Goal: Task Accomplishment & Management: Complete application form

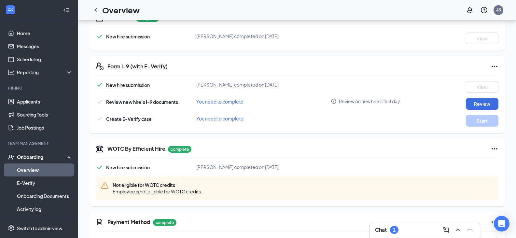
scroll to position [158, 0]
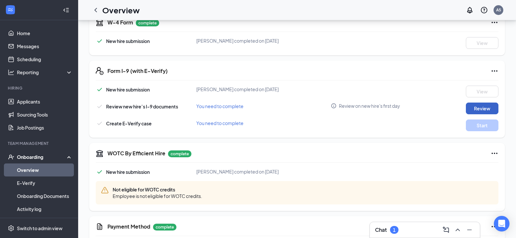
click at [480, 108] on button "Review" at bounding box center [482, 108] width 33 height 12
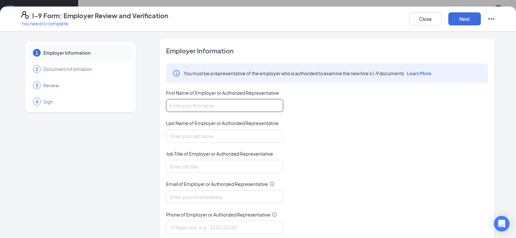
click at [241, 104] on input "First Name of Employer or Authorized Representative" at bounding box center [224, 105] width 117 height 13
type input "tom"
click at [185, 139] on input "Last Name of Employer or Authorized Representative" at bounding box center [224, 136] width 117 height 13
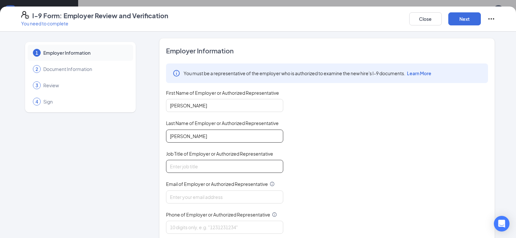
type input "rogers"
click at [184, 166] on input "Job Title of Employer or Authorized Representative" at bounding box center [224, 166] width 117 height 13
type input "Gm"
click at [206, 198] on input "Email of Employer or Authorized Representative" at bounding box center [224, 196] width 117 height 13
type input "arbys5333@arbys.biz"
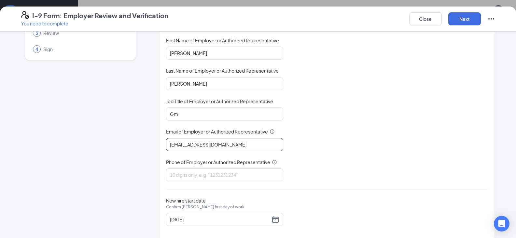
scroll to position [63, 0]
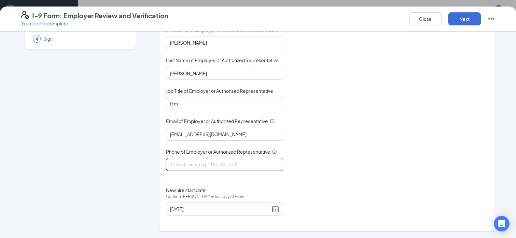
click at [222, 166] on input "Phone of Employer or Authorized Representative" at bounding box center [224, 164] width 117 height 13
type input "4232019495"
click at [273, 211] on div "08/28/2025" at bounding box center [224, 209] width 109 height 8
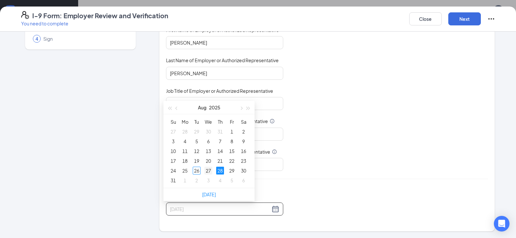
type input "08/27/2025"
click at [207, 171] on div "27" at bounding box center [208, 171] width 8 height 8
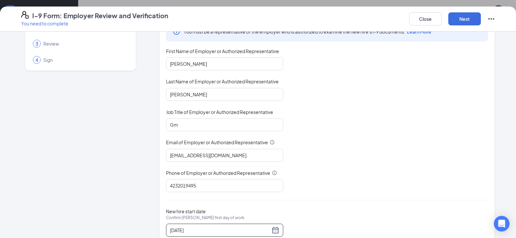
scroll to position [30, 0]
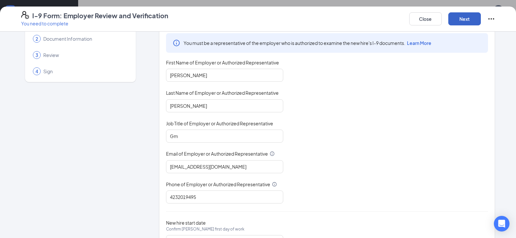
click at [465, 20] on button "Next" at bounding box center [464, 18] width 33 height 13
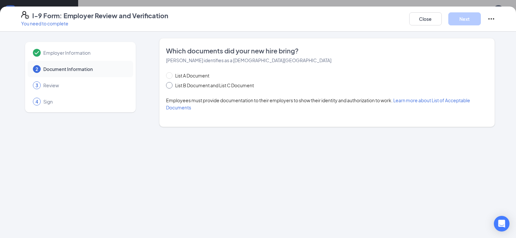
click at [169, 85] on input "List B Document and List C Document" at bounding box center [168, 84] width 5 height 5
radio input "true"
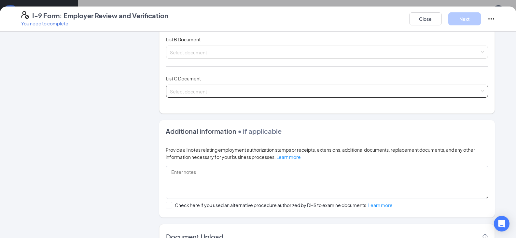
scroll to position [65, 0]
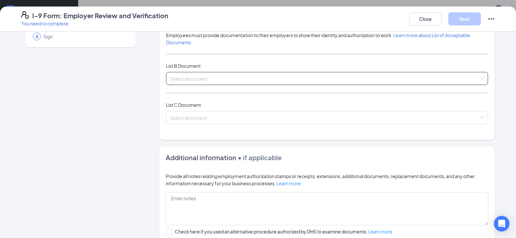
click at [207, 79] on input "search" at bounding box center [324, 77] width 309 height 10
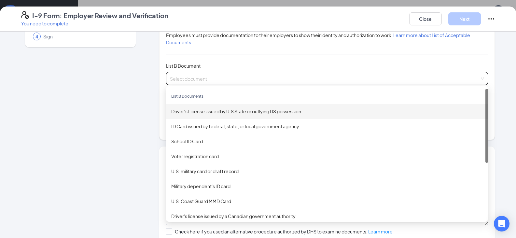
click at [208, 111] on div "Driver’s License issued by U.S State or outlying US possession" at bounding box center [326, 111] width 311 height 7
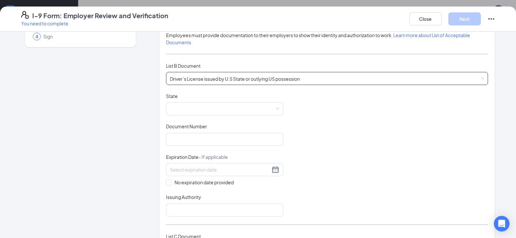
click at [208, 111] on span at bounding box center [224, 108] width 109 height 12
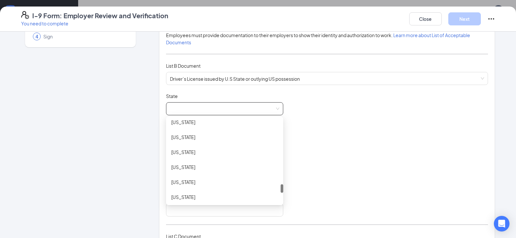
scroll to position [651, 0]
click at [189, 164] on div "Tennessee" at bounding box center [224, 164] width 107 height 7
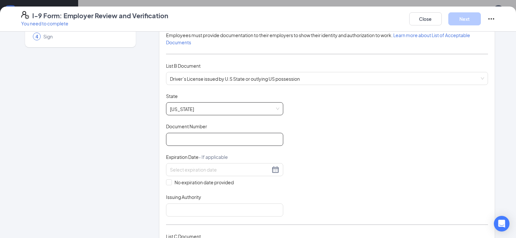
click at [190, 144] on input "Document Number" at bounding box center [224, 139] width 117 height 13
type input "154009019"
click at [275, 169] on div at bounding box center [224, 170] width 109 height 8
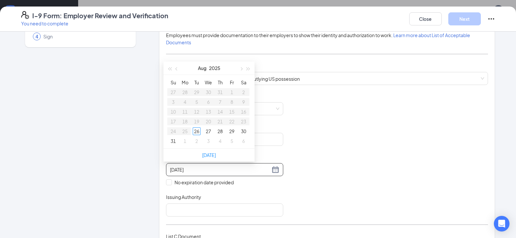
type input "08/28/2025"
type input "08/26/2025"
click at [213, 68] on button "2025" at bounding box center [214, 67] width 11 height 13
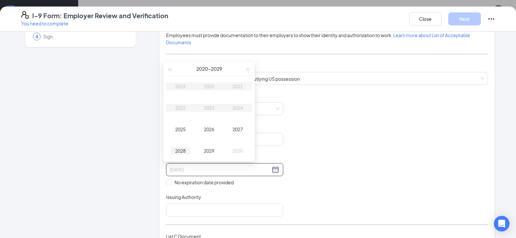
type input "08/26/2028"
click at [177, 149] on div "2028" at bounding box center [180, 151] width 20 height 8
type input "08/03/2028"
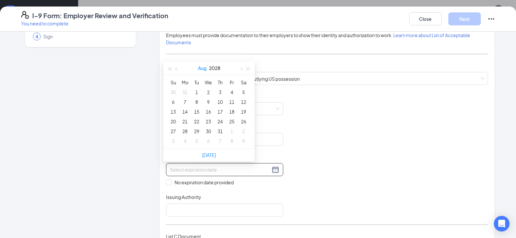
click at [203, 68] on button "Aug" at bounding box center [202, 67] width 8 height 13
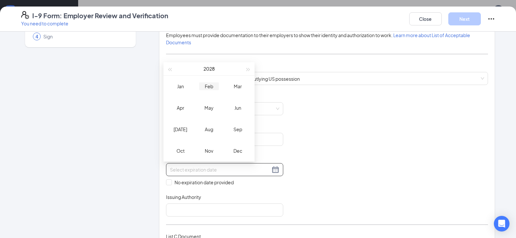
type input "02/26/2028"
click at [210, 84] on div "Feb" at bounding box center [209, 86] width 20 height 8
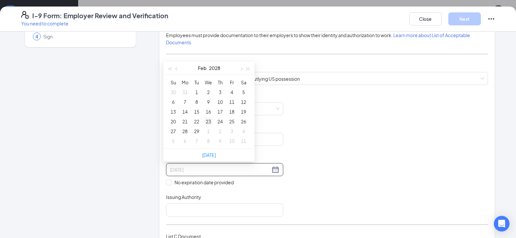
type input "02/23/2028"
click at [209, 124] on div "23" at bounding box center [208, 121] width 8 height 8
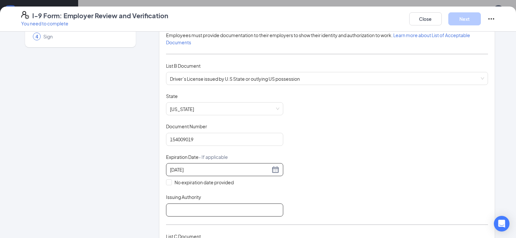
click at [200, 211] on input "Issuing Authority" at bounding box center [224, 209] width 117 height 13
type input "Tennessee"
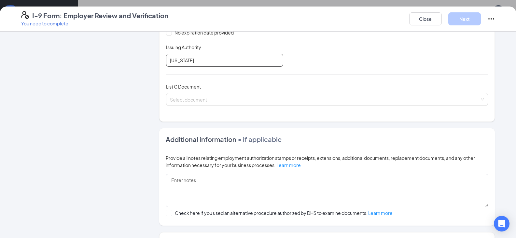
scroll to position [228, 0]
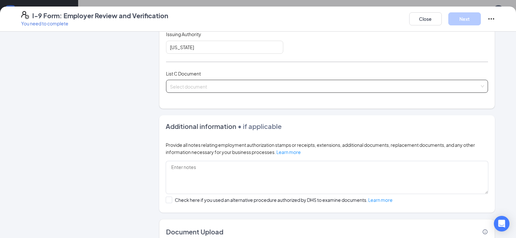
click at [215, 85] on input "search" at bounding box center [324, 85] width 309 height 10
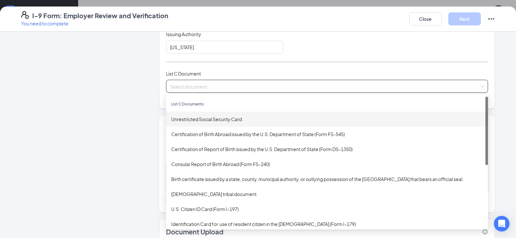
click at [208, 116] on div "Unrestricted Social Security Card" at bounding box center [326, 119] width 311 height 7
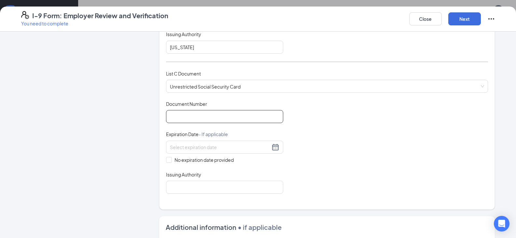
click at [208, 117] on input "Document Number" at bounding box center [224, 116] width 117 height 13
type input "763034175"
click at [166, 158] on input "No expiration date provided" at bounding box center [168, 159] width 5 height 5
checkbox input "true"
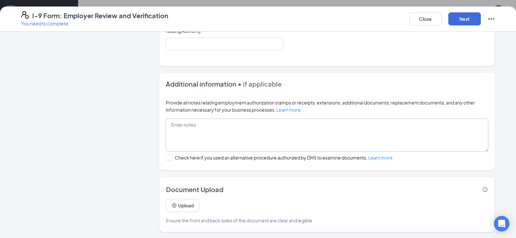
scroll to position [373, 0]
click at [183, 207] on button "Upload" at bounding box center [182, 204] width 33 height 13
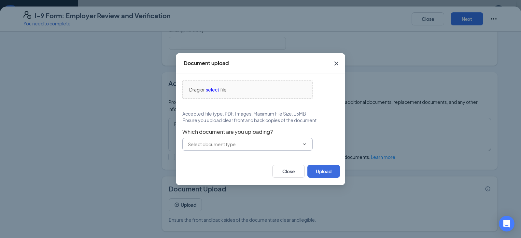
click at [249, 146] on input "text" at bounding box center [243, 144] width 111 height 7
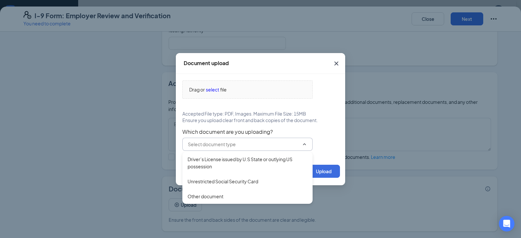
click at [249, 146] on input "text" at bounding box center [243, 144] width 111 height 7
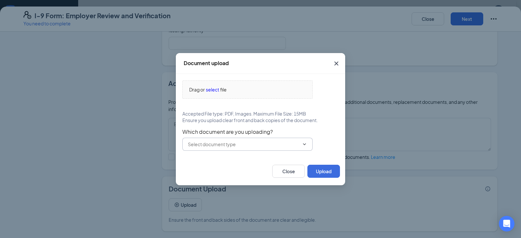
click at [249, 146] on input "text" at bounding box center [243, 144] width 111 height 7
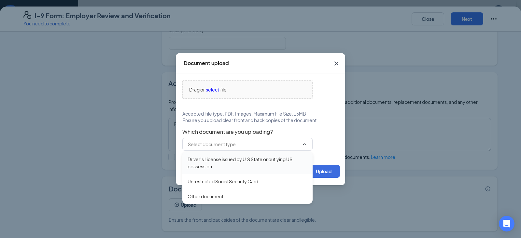
click at [251, 159] on div "Driver’s License issued by U.S State or outlying US possession" at bounding box center [247, 163] width 120 height 14
type input "Driver’s License issued by U.S State or outlying US possession"
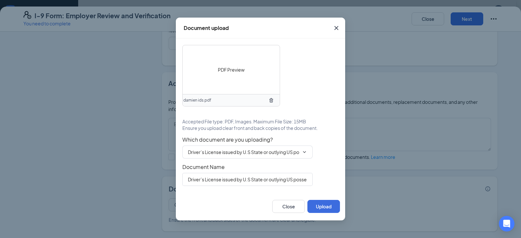
click at [239, 69] on span "PDF Preview" at bounding box center [231, 69] width 27 height 7
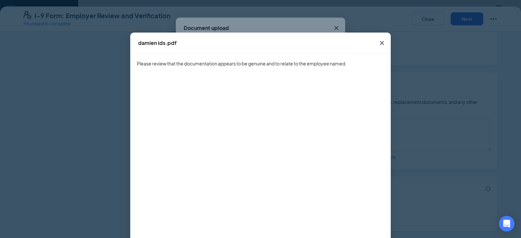
click at [380, 43] on icon "Cross" at bounding box center [382, 43] width 4 height 4
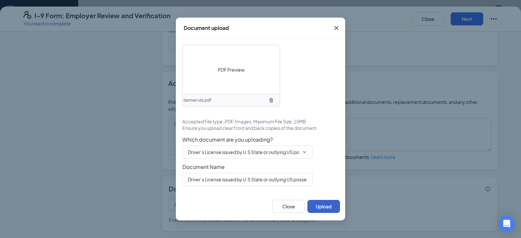
click at [314, 209] on button "Upload" at bounding box center [323, 206] width 33 height 13
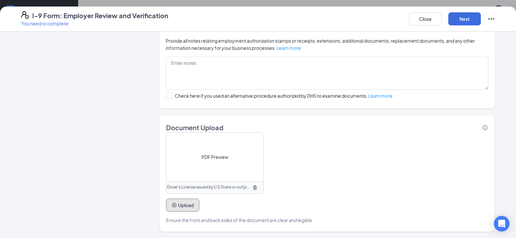
scroll to position [434, 0]
click at [460, 17] on button "Next" at bounding box center [464, 18] width 33 height 13
click at [465, 22] on button "Next" at bounding box center [464, 18] width 33 height 13
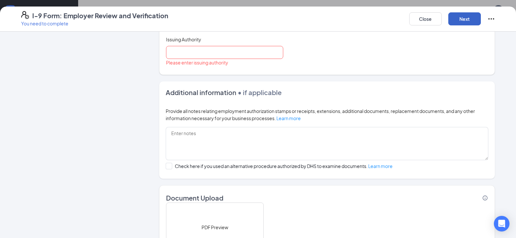
scroll to position [337, 0]
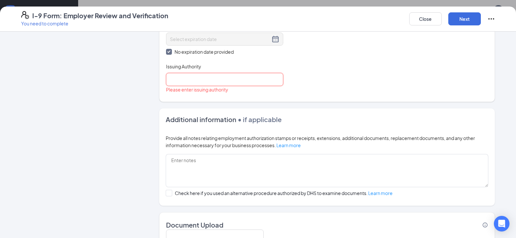
click at [233, 81] on input "Issuing Authority" at bounding box center [224, 79] width 117 height 13
type input "Goverment"
click at [463, 19] on button "Next" at bounding box center [464, 18] width 33 height 13
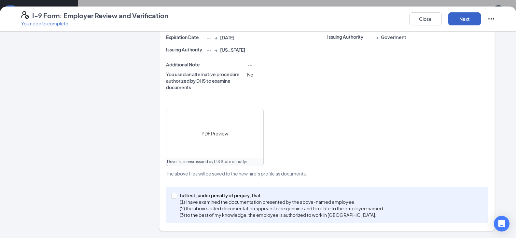
scroll to position [208, 0]
click at [172, 195] on input "I attest, under penalty of perjury, that: (1) I have examined the documentation…" at bounding box center [173, 195] width 5 height 5
checkbox input "true"
click at [465, 23] on button "Next" at bounding box center [464, 18] width 33 height 13
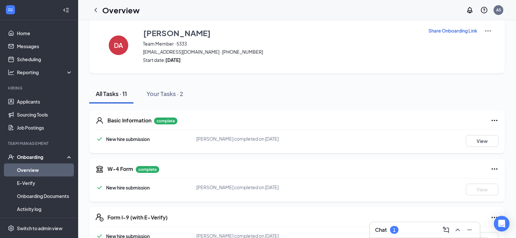
scroll to position [0, 0]
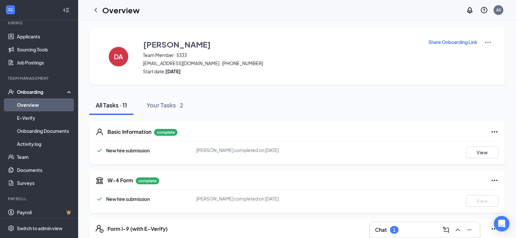
scroll to position [33, 0]
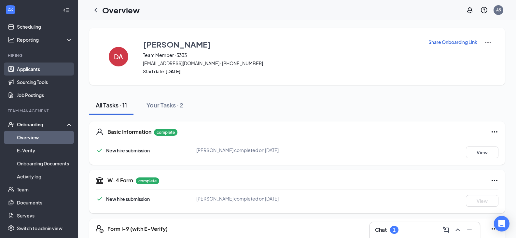
click at [33, 69] on link "Applicants" at bounding box center [45, 68] width 56 height 13
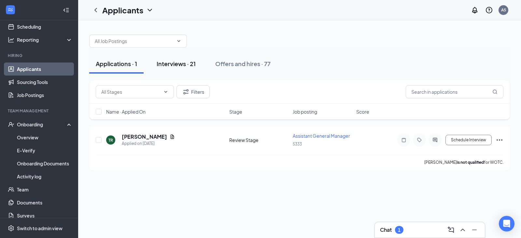
click at [177, 65] on div "Interviews · 21" at bounding box center [176, 64] width 39 height 8
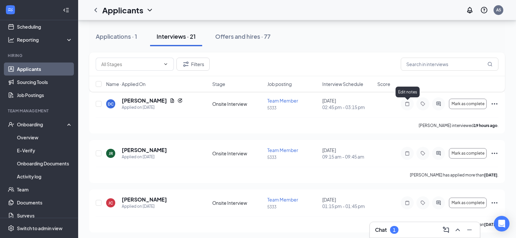
scroll to position [33, 0]
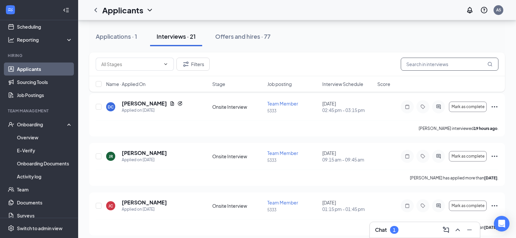
click at [404, 66] on input "text" at bounding box center [450, 64] width 98 height 13
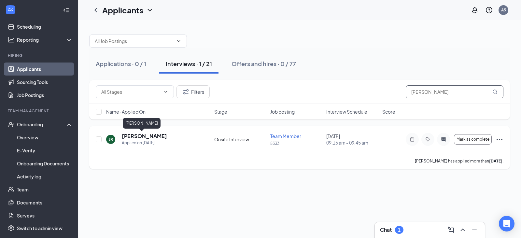
type input "[PERSON_NAME]"
click at [137, 136] on h5 "[PERSON_NAME]" at bounding box center [144, 135] width 45 height 7
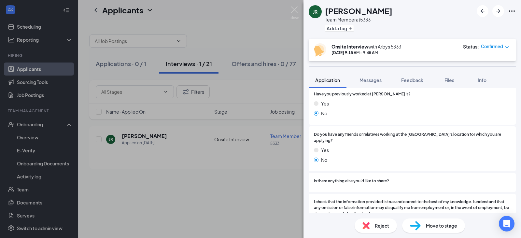
scroll to position [587, 0]
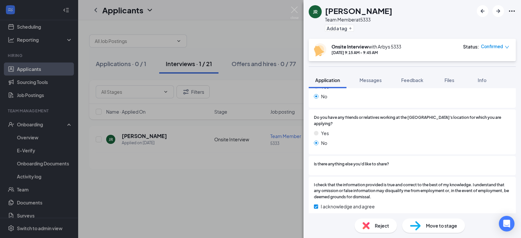
click at [438, 228] on span "Move to stage" at bounding box center [441, 225] width 31 height 7
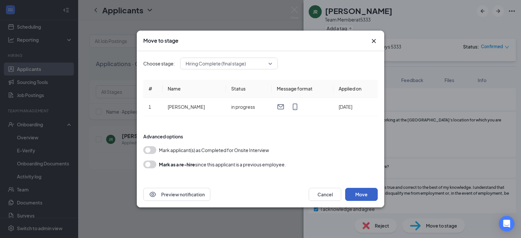
click at [364, 194] on button "Move" at bounding box center [361, 194] width 33 height 13
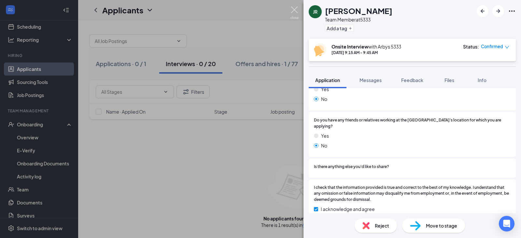
click at [294, 8] on img at bounding box center [294, 13] width 8 height 13
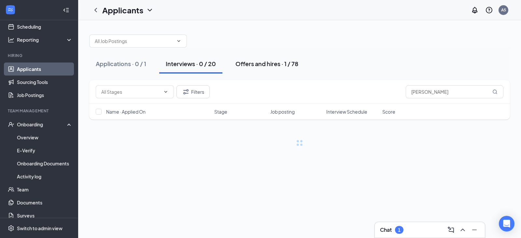
click at [256, 64] on div "Offers and hires · 1 / 78" at bounding box center [266, 64] width 63 height 8
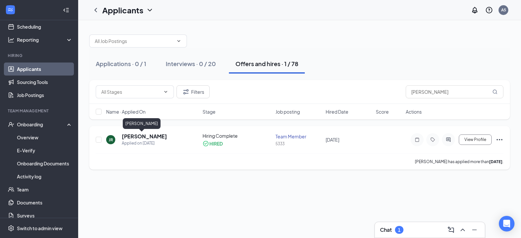
click at [141, 136] on h5 "[PERSON_NAME]" at bounding box center [144, 136] width 45 height 7
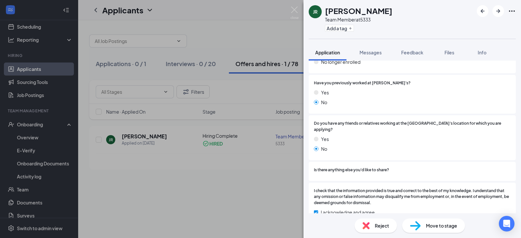
scroll to position [559, 0]
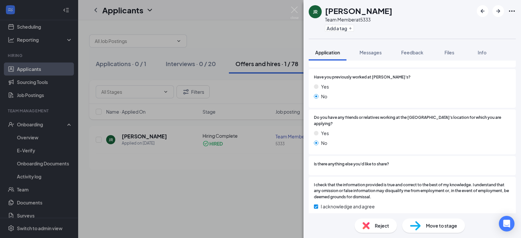
click at [426, 225] on span "Move to stage" at bounding box center [441, 225] width 31 height 7
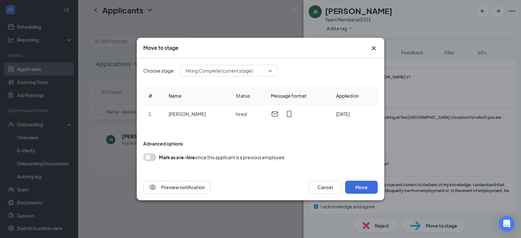
scroll to position [556, 0]
click at [374, 51] on icon "Cross" at bounding box center [374, 48] width 8 height 8
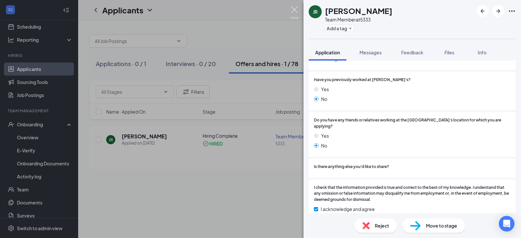
click at [294, 7] on img at bounding box center [294, 13] width 8 height 13
